Goal: Information Seeking & Learning: Learn about a topic

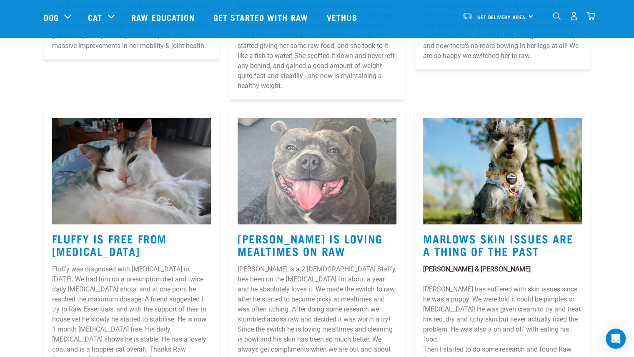
scroll to position [551, 0]
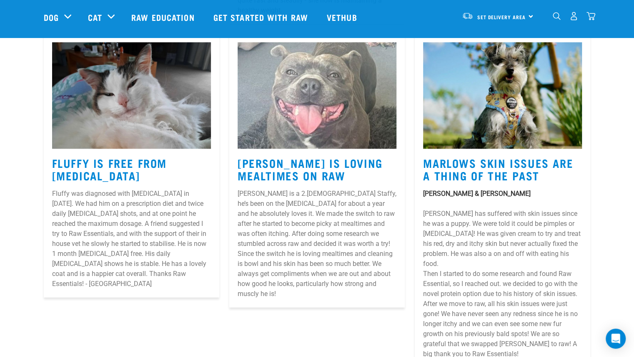
click at [505, 156] on h3 "Marlows Skin Issues Are A Thing Of The Past" at bounding box center [502, 168] width 159 height 25
click at [536, 194] on p "Marlow & Raisa Marlow has suffered with skin issues since he was a puppy. We we…" at bounding box center [502, 229] width 159 height 80
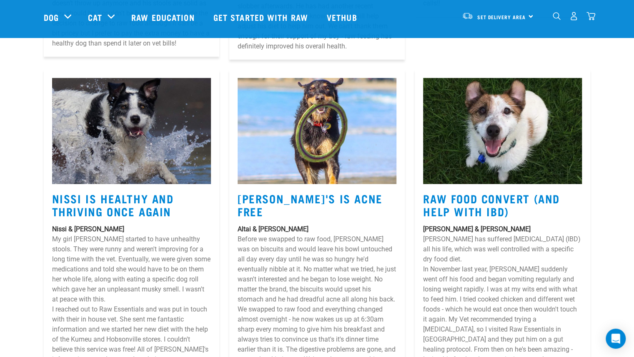
scroll to position [3321, 0]
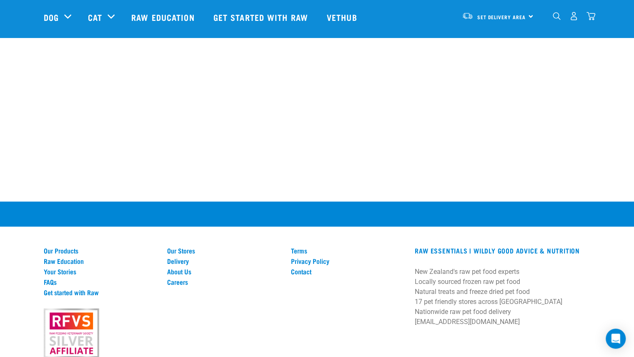
scroll to position [1303, 0]
